Goal: Navigation & Orientation: Find specific page/section

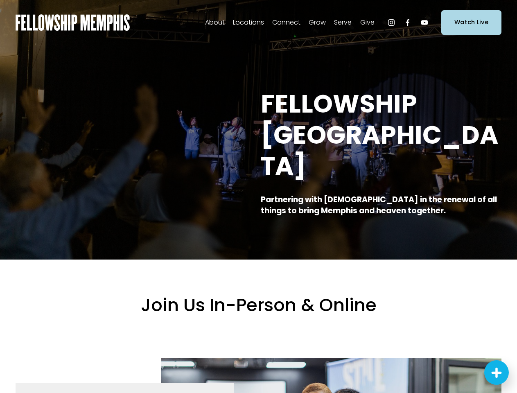
click at [496, 372] on icon "Next Steps Launcher" at bounding box center [496, 372] width 8 height 8
